Goal: Find specific page/section: Find specific page/section

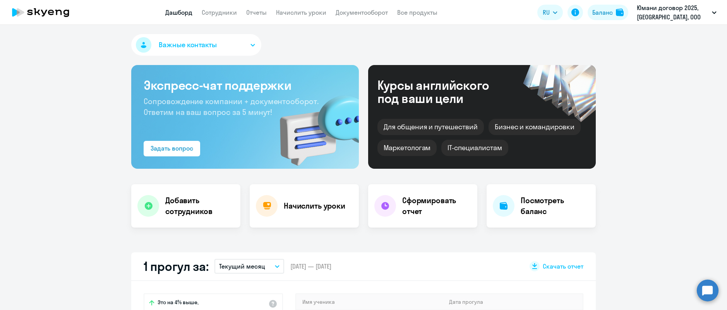
select select "30"
click at [234, 12] on link "Сотрудники" at bounding box center [219, 13] width 35 height 8
select select "30"
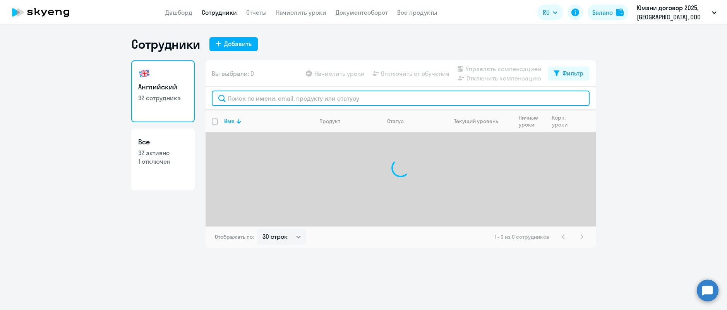
click at [271, 103] on input "text" at bounding box center [401, 98] width 378 height 15
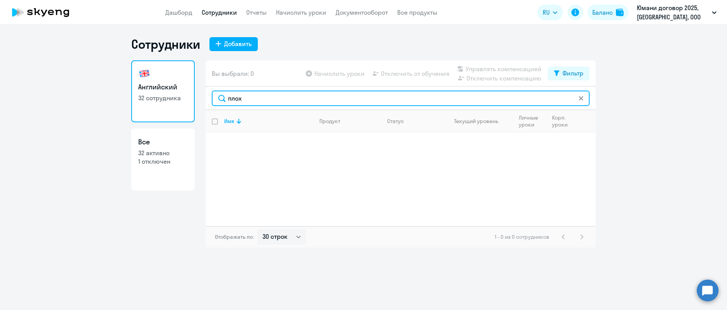
drag, startPoint x: 263, startPoint y: 97, endPoint x: 192, endPoint y: 70, distance: 75.6
click at [192, 70] on div "Английский 32 сотрудника Все 32 активно 1 отключен Вы выбрали: 0 Начислить урок…" at bounding box center [363, 153] width 465 height 187
drag, startPoint x: 251, startPoint y: 99, endPoint x: 176, endPoint y: 81, distance: 77.8
click at [178, 82] on div "Английский 32 сотрудника Все 32 активно 1 отключен Вы выбрали: 0 Начислить урок…" at bounding box center [363, 153] width 465 height 187
drag, startPoint x: 260, startPoint y: 100, endPoint x: 179, endPoint y: 90, distance: 81.1
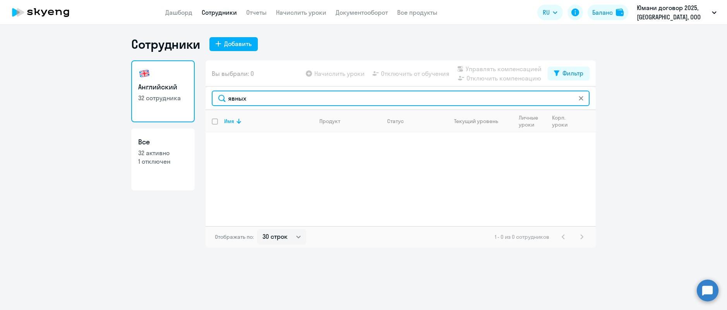
click at [182, 92] on div "Английский 32 сотрудника Все 32 активно 1 отключен Вы выбрали: 0 Начислить урок…" at bounding box center [363, 153] width 465 height 187
drag, startPoint x: 267, startPoint y: 97, endPoint x: 178, endPoint y: 98, distance: 89.1
click at [179, 98] on div "Английский 32 сотрудника Все 32 активно 1 отключен Вы выбрали: 0 Начислить урок…" at bounding box center [363, 153] width 465 height 187
drag, startPoint x: 253, startPoint y: 104, endPoint x: 213, endPoint y: 93, distance: 42.1
click at [213, 93] on input "пихтер" at bounding box center [401, 98] width 378 height 15
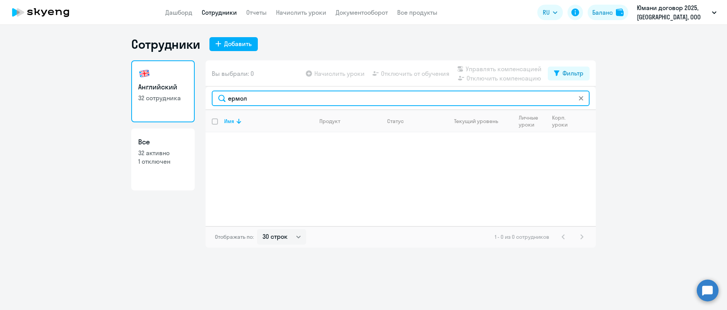
drag, startPoint x: 282, startPoint y: 99, endPoint x: 154, endPoint y: 81, distance: 129.1
click at [154, 81] on div "Английский 32 сотрудника Все 32 активно 1 отключен Вы выбрали: 0 Начислить урок…" at bounding box center [363, 153] width 465 height 187
type input "фисун"
